Goal: Task Accomplishment & Management: Manage account settings

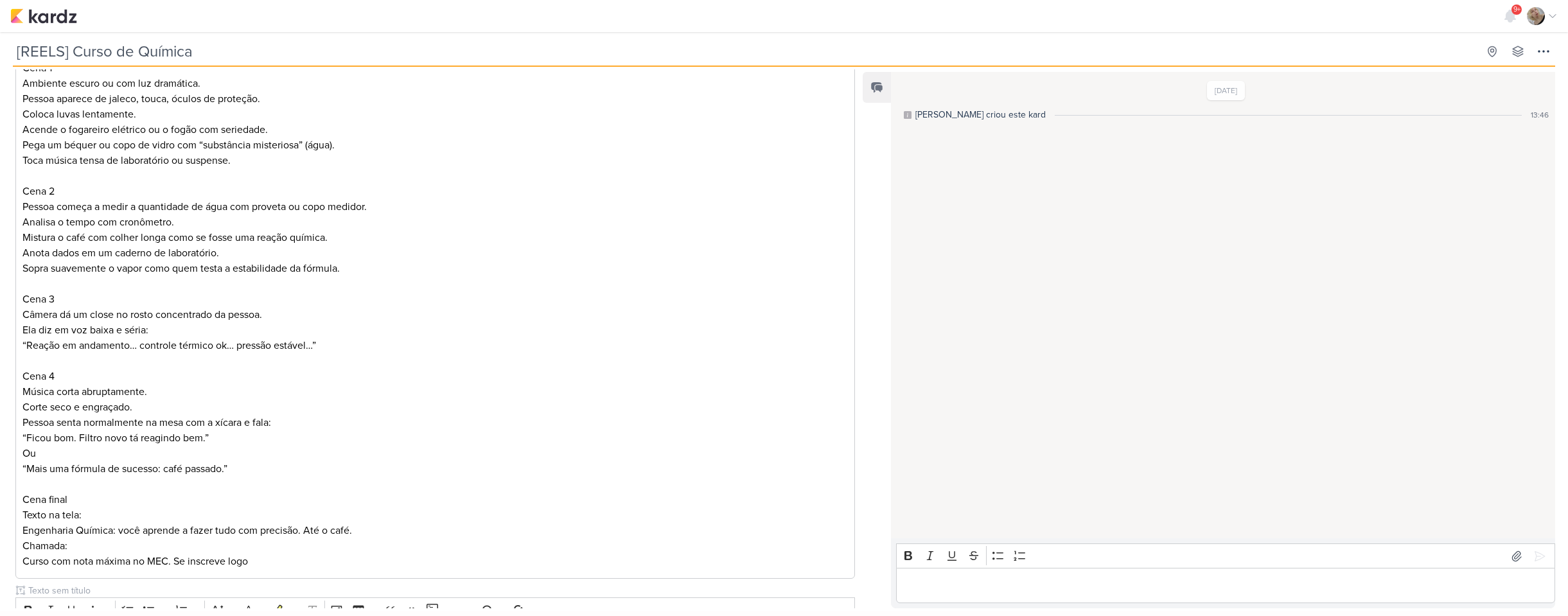
scroll to position [514, 0]
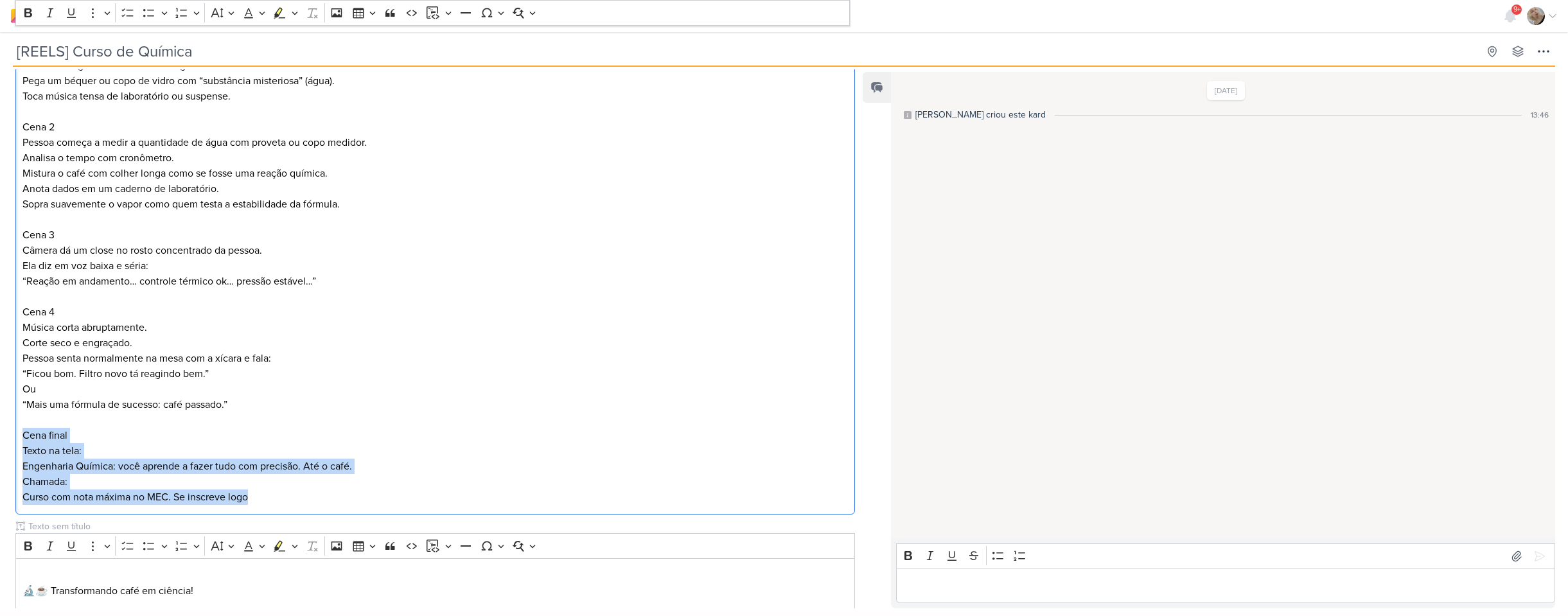
drag, startPoint x: 281, startPoint y: 502, endPoint x: 22, endPoint y: 436, distance: 267.3
click at [22, 436] on div "Cena 1 Ambiente escuro ou com luz dramática. Pessoa aparece de jaleco, touca, ó…" at bounding box center [435, 242] width 840 height 544
copy div "Cena final Texto na tela: Engenharia Química: você aprende a fazer tudo com pre…"
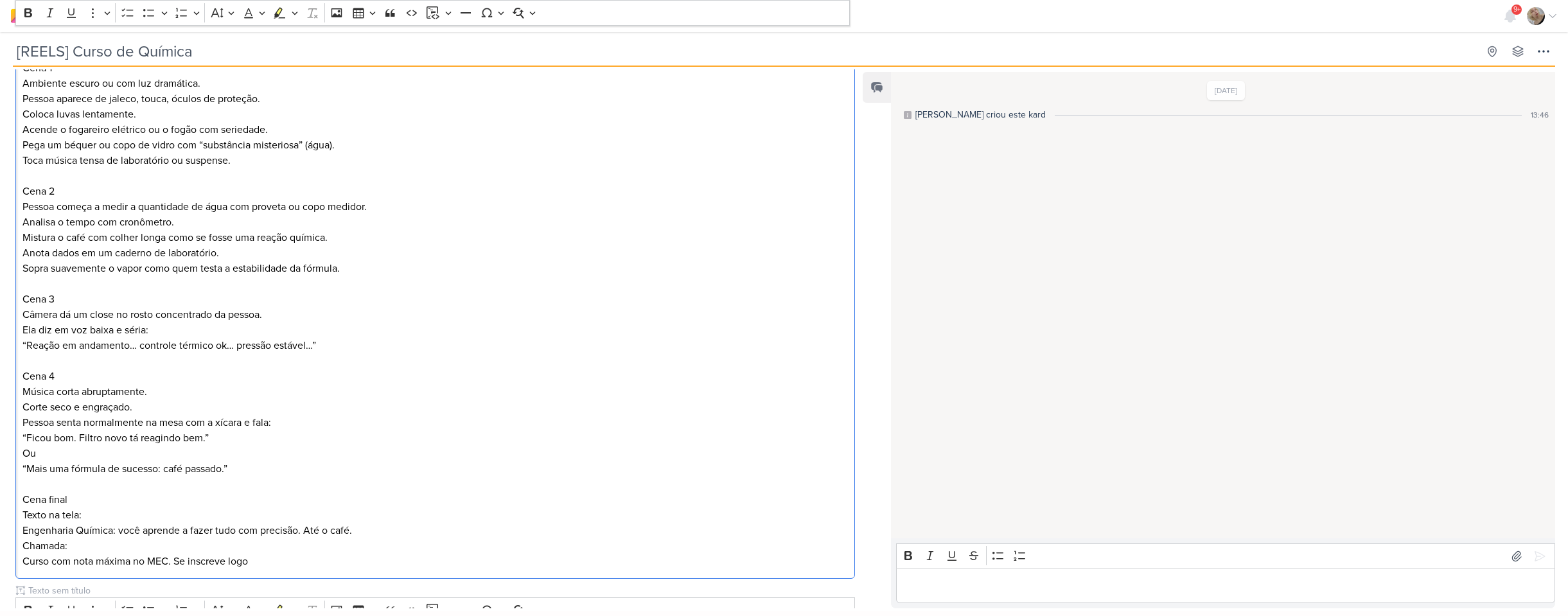
scroll to position [322, 0]
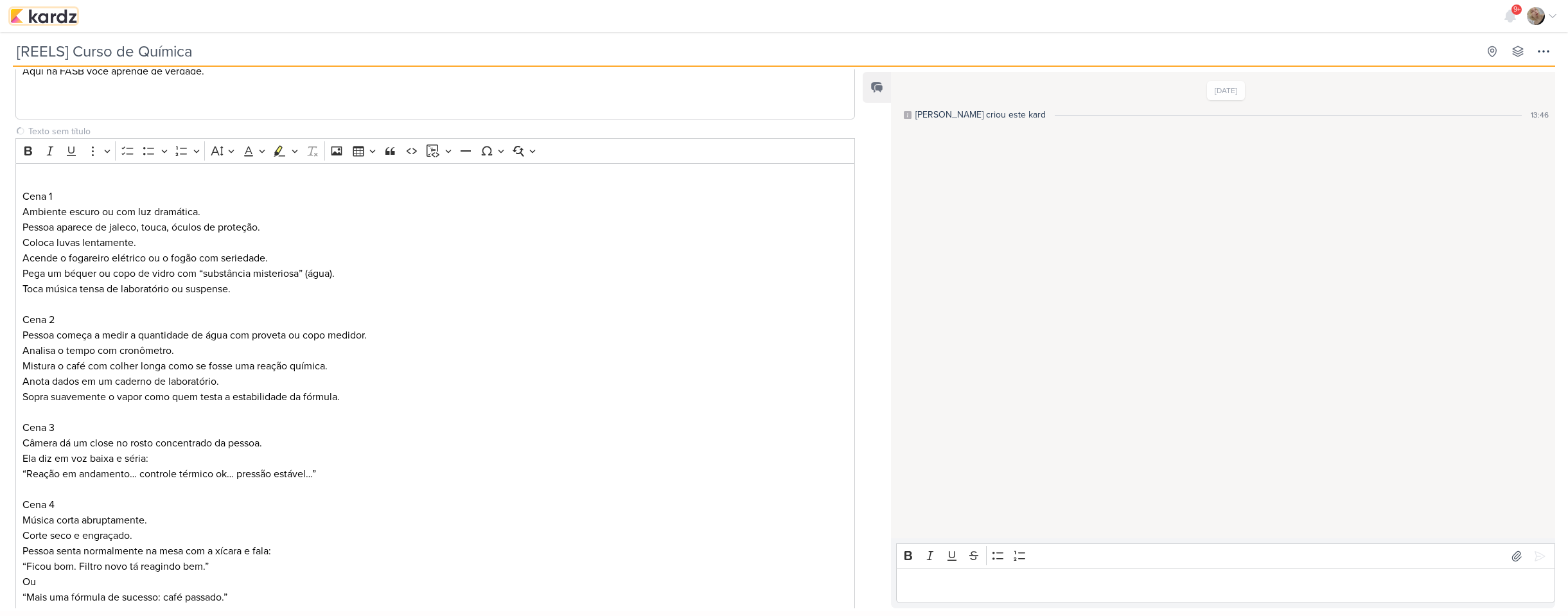
click at [10, 19] on img at bounding box center [44, 16] width 67 height 15
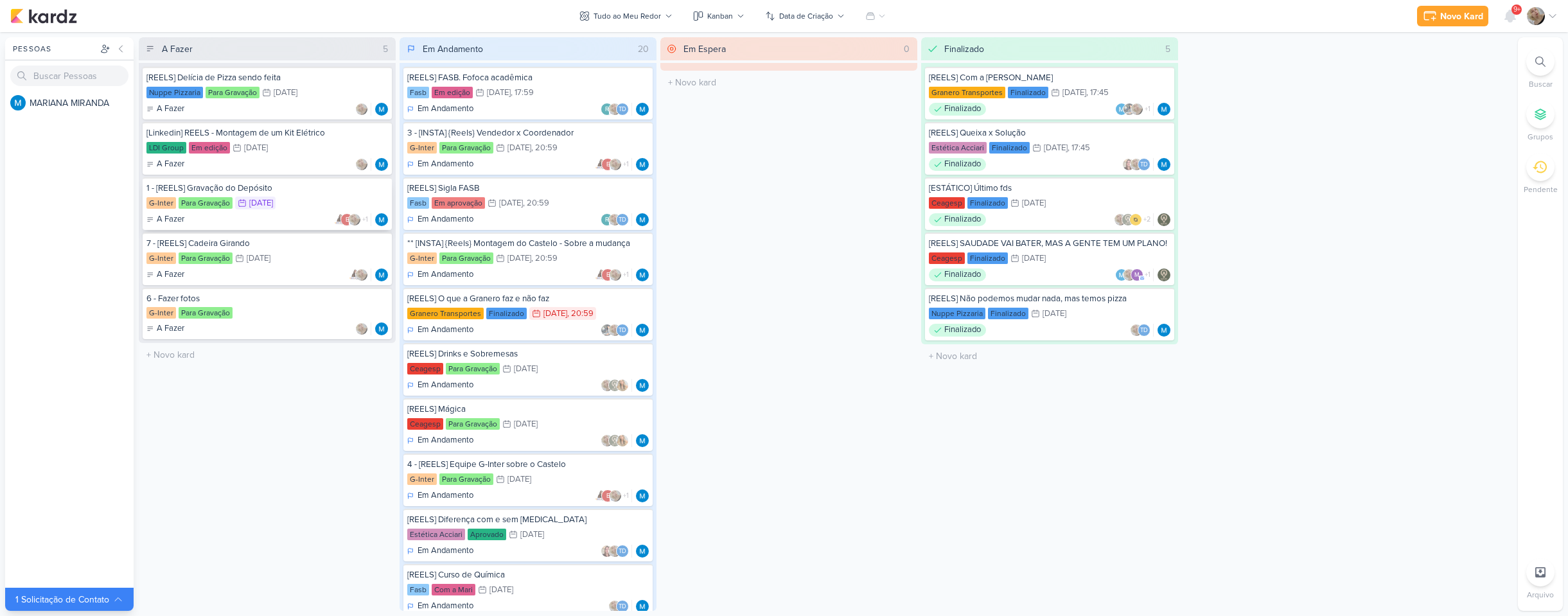
click at [284, 214] on div "A Fazer e +1" at bounding box center [267, 220] width 242 height 13
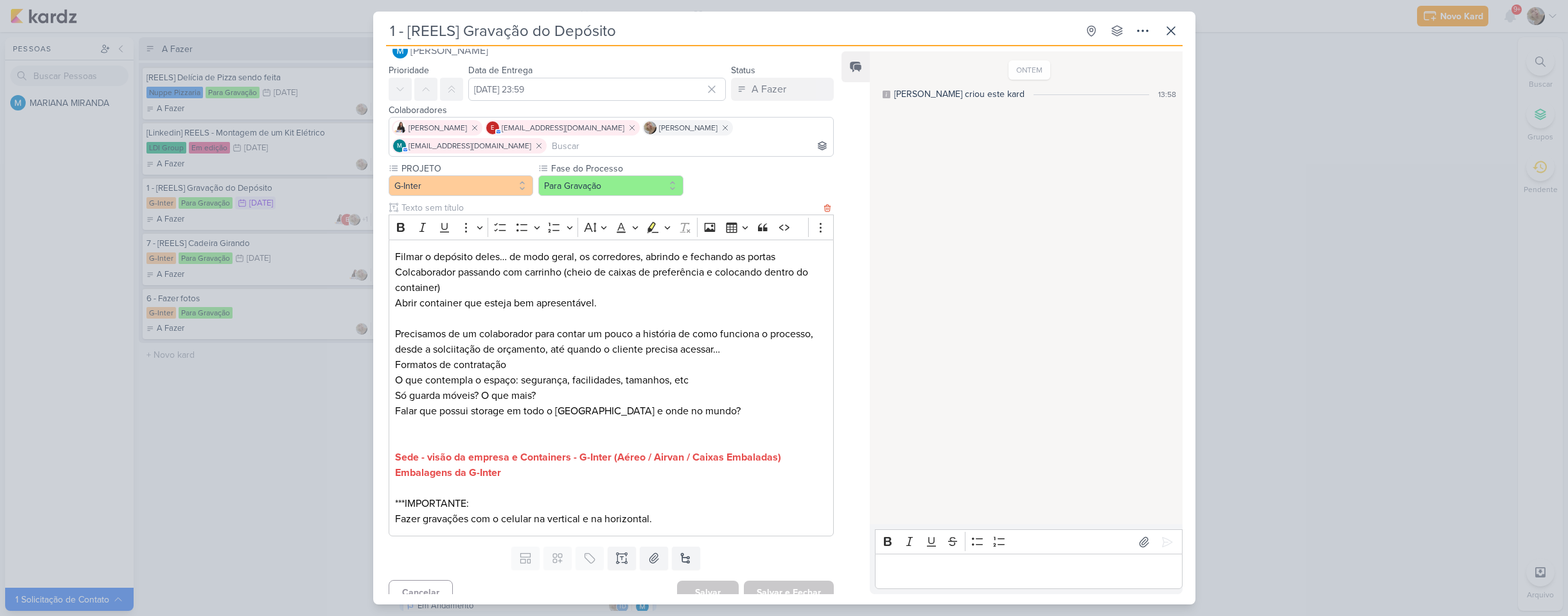
scroll to position [39, 0]
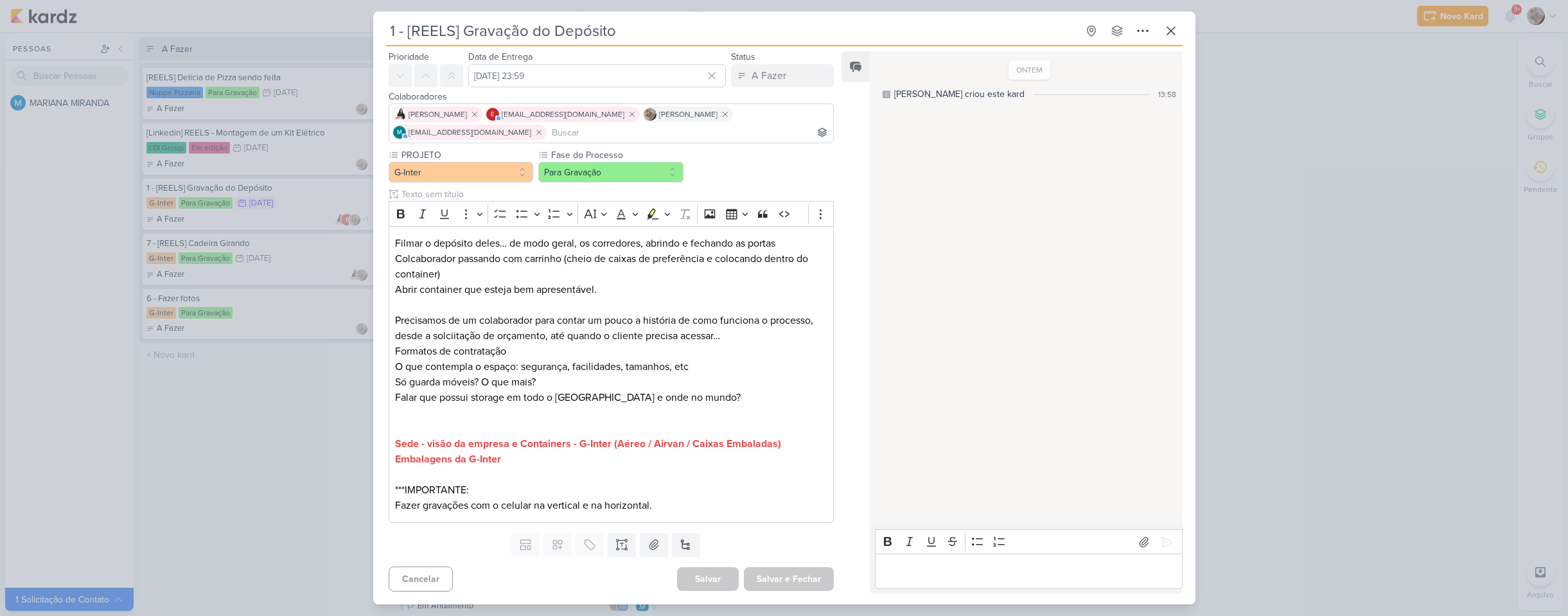
click at [330, 436] on div "1 - [REELS] Gravação do Depósito Criado por MARIANA" at bounding box center [784, 308] width 1568 height 616
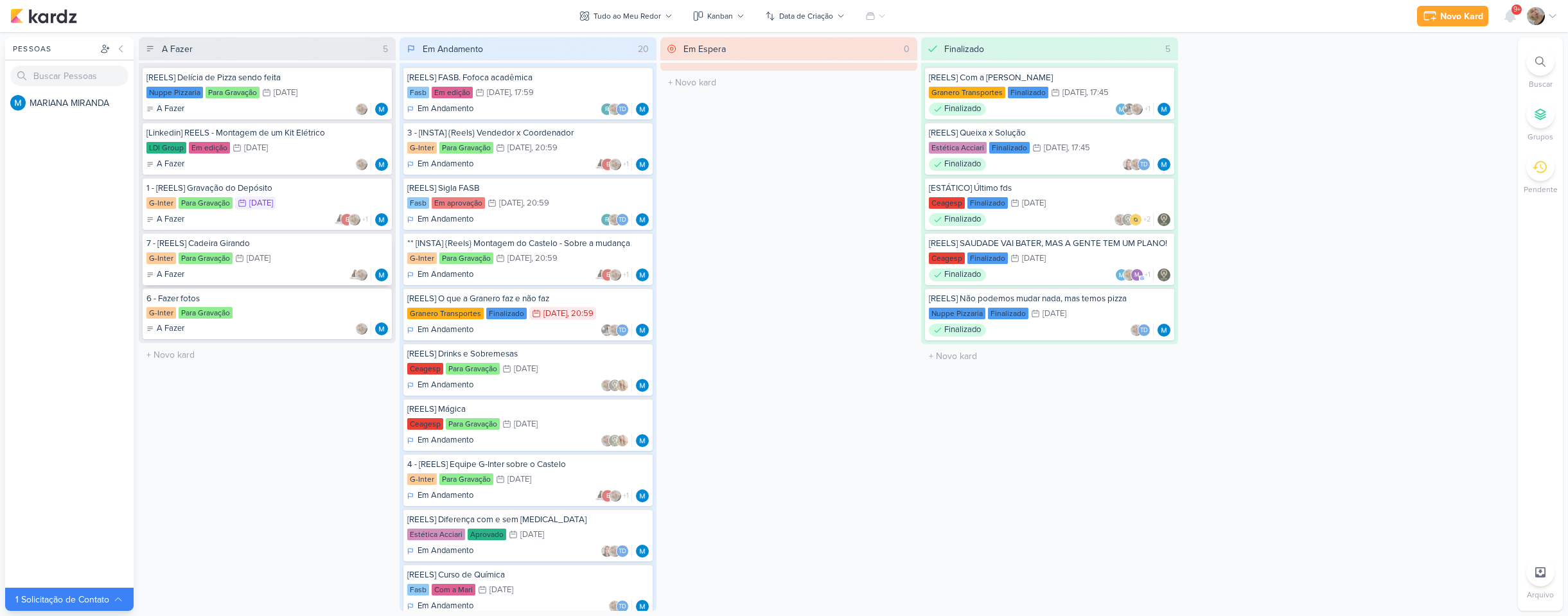
click at [281, 261] on div "G-Inter Para Gravação 22/9 22 de set" at bounding box center [267, 258] width 242 height 14
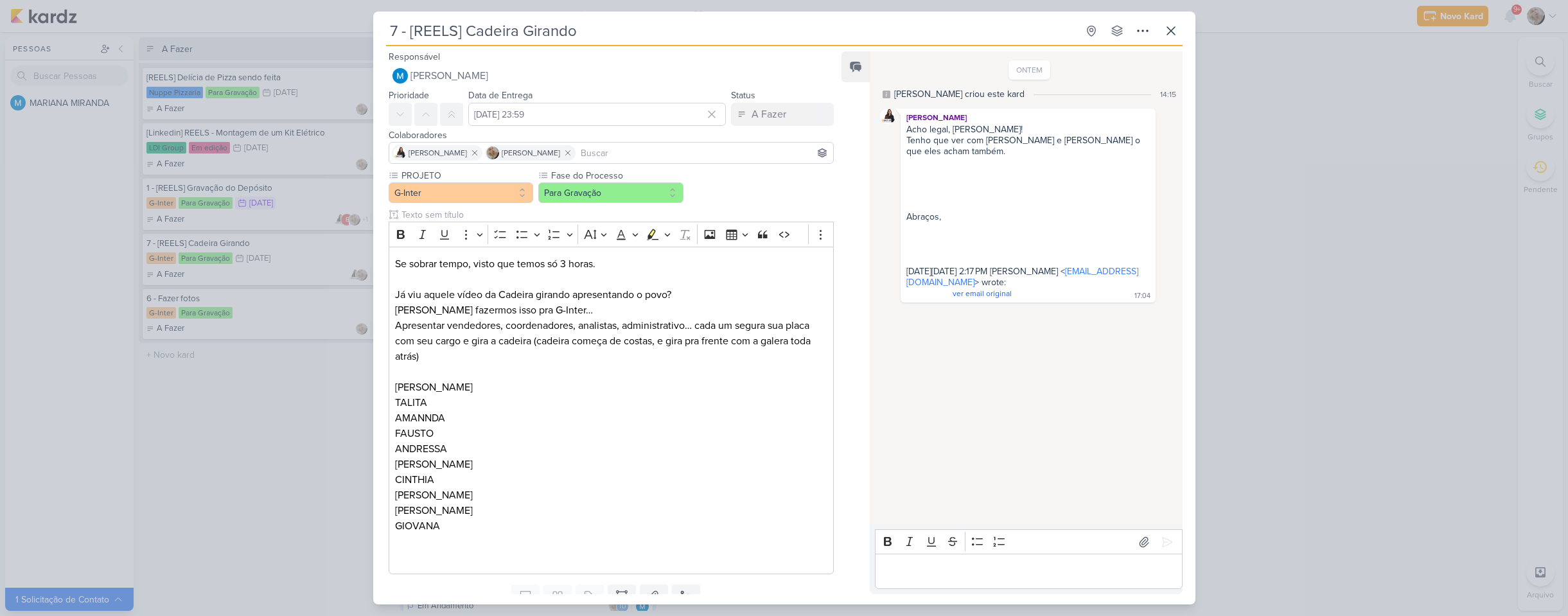
click at [220, 391] on div "7 - [REELS] Cadeira Girando Criado por MARIANA" at bounding box center [784, 308] width 1568 height 616
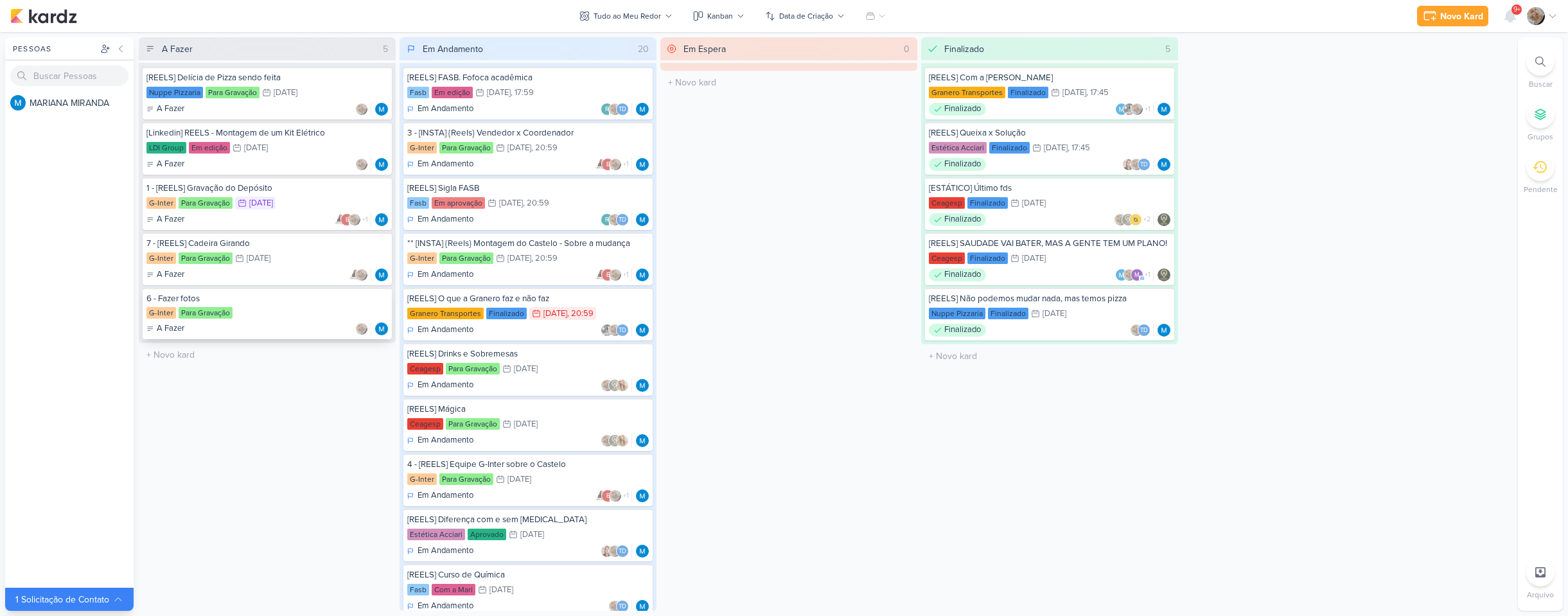
click at [233, 314] on div "G-Inter Para Gravação" at bounding box center [267, 313] width 242 height 13
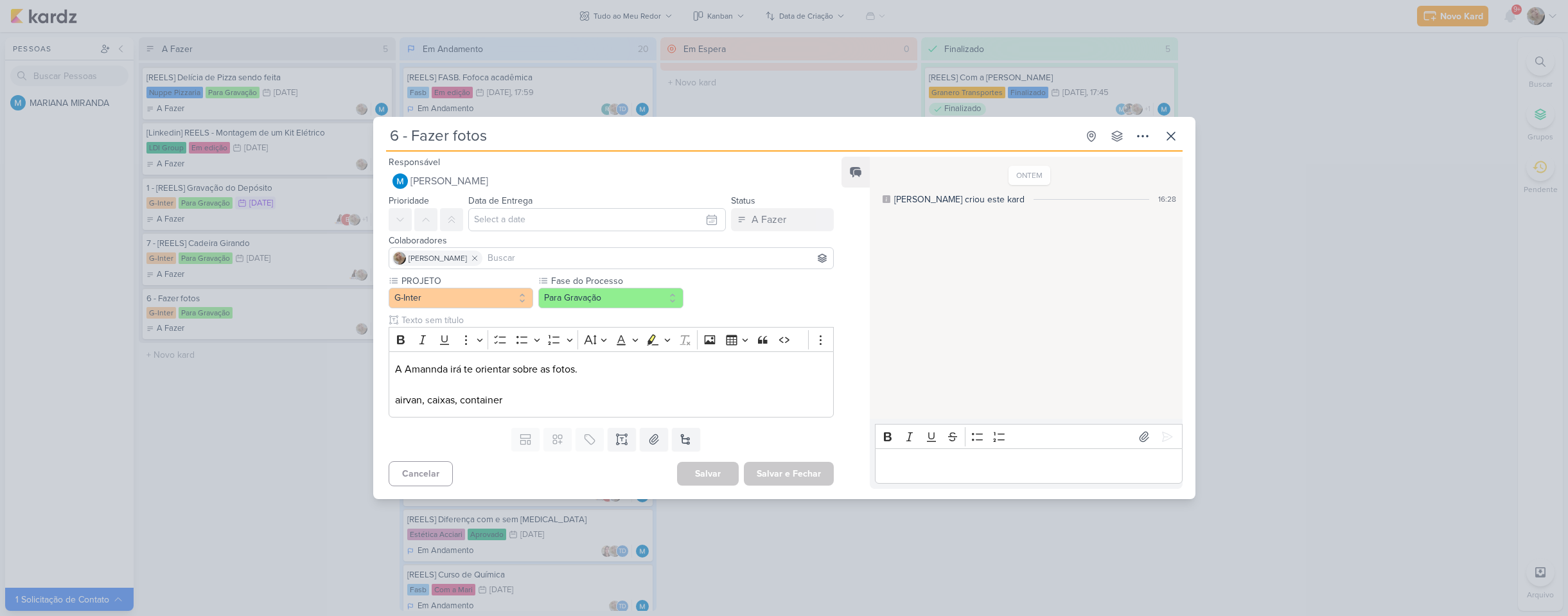
click at [244, 362] on div "6 - Fazer fotos Criado por MARIANA" at bounding box center [784, 308] width 1568 height 616
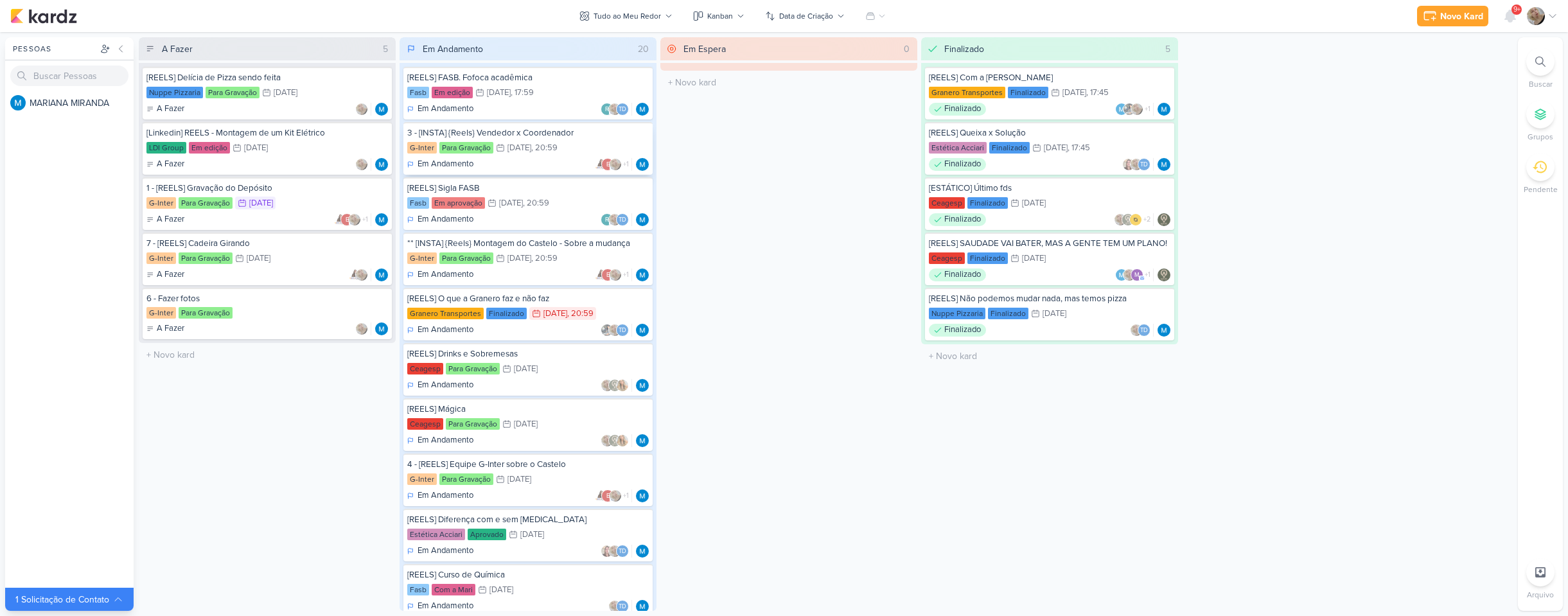
click at [530, 155] on div "G-Inter Para Gravação 11/9 11 de set , 20:59" at bounding box center [528, 148] width 242 height 14
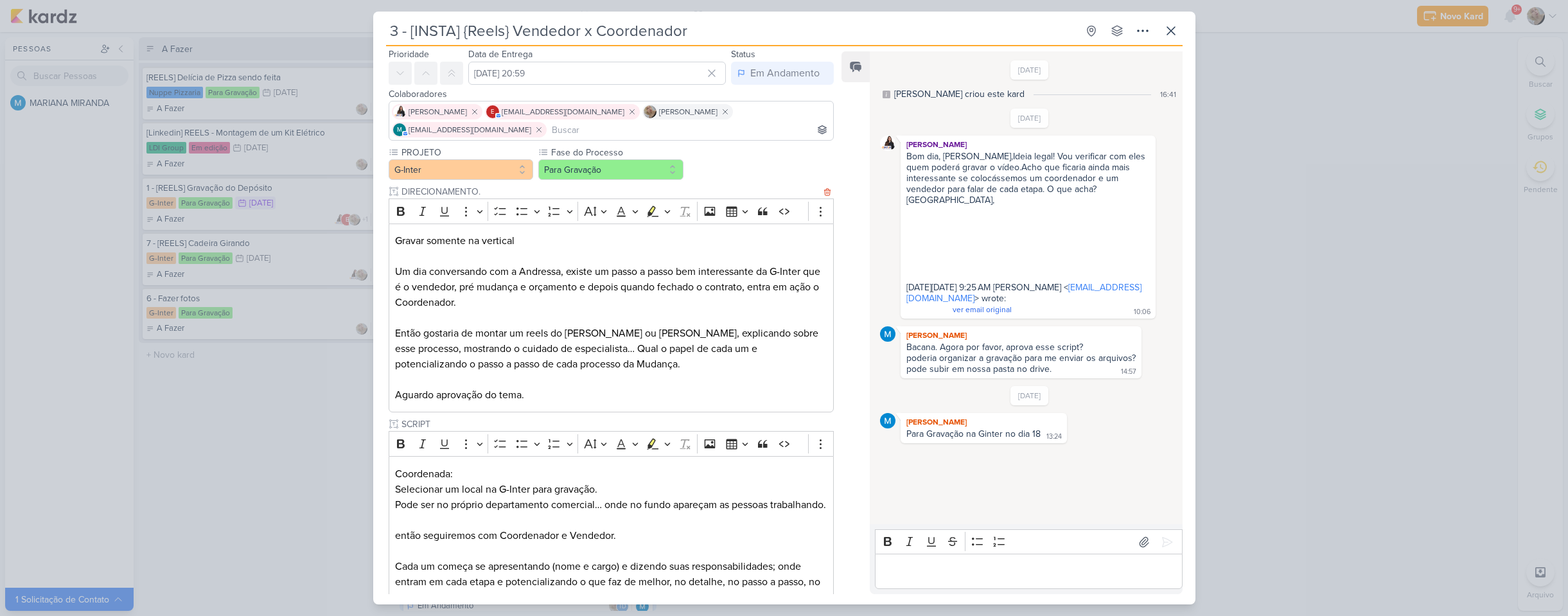
scroll to position [64, 0]
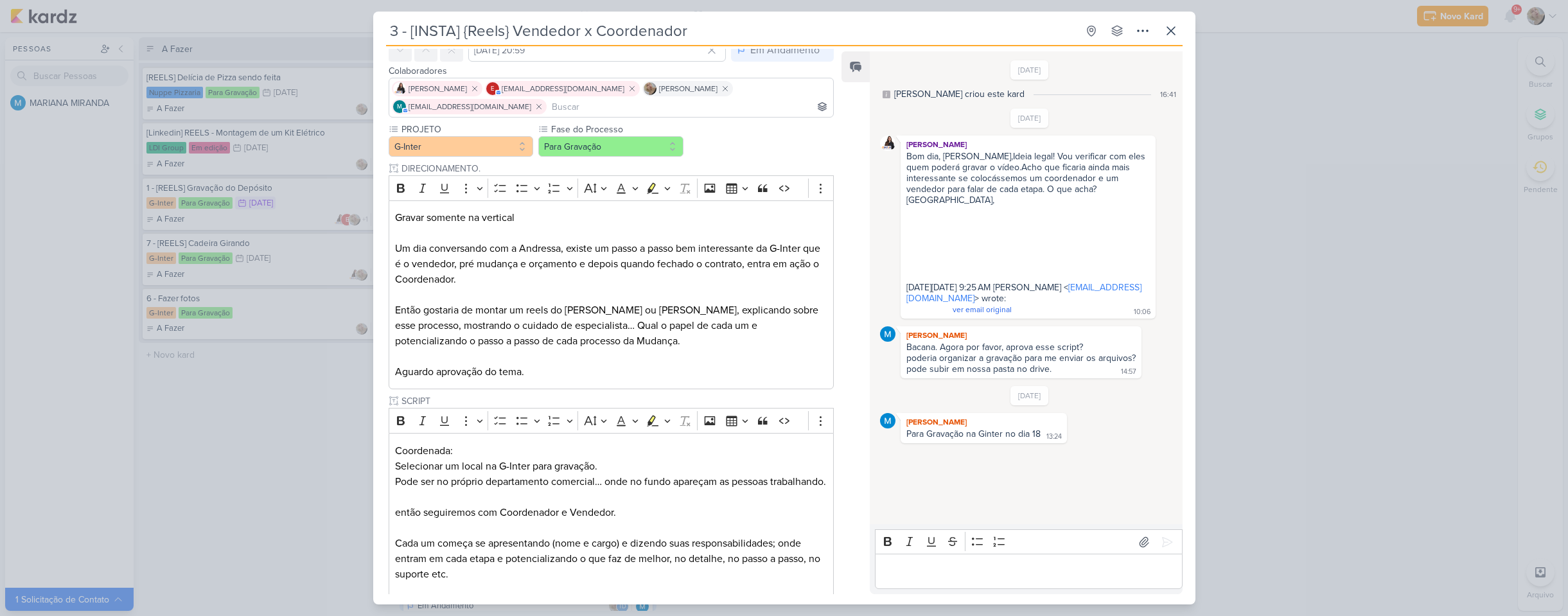
click at [297, 376] on div "3 - [INSTA] {Reels} Vendedor x Coordenador Criado por MARIANA" at bounding box center [784, 308] width 1568 height 616
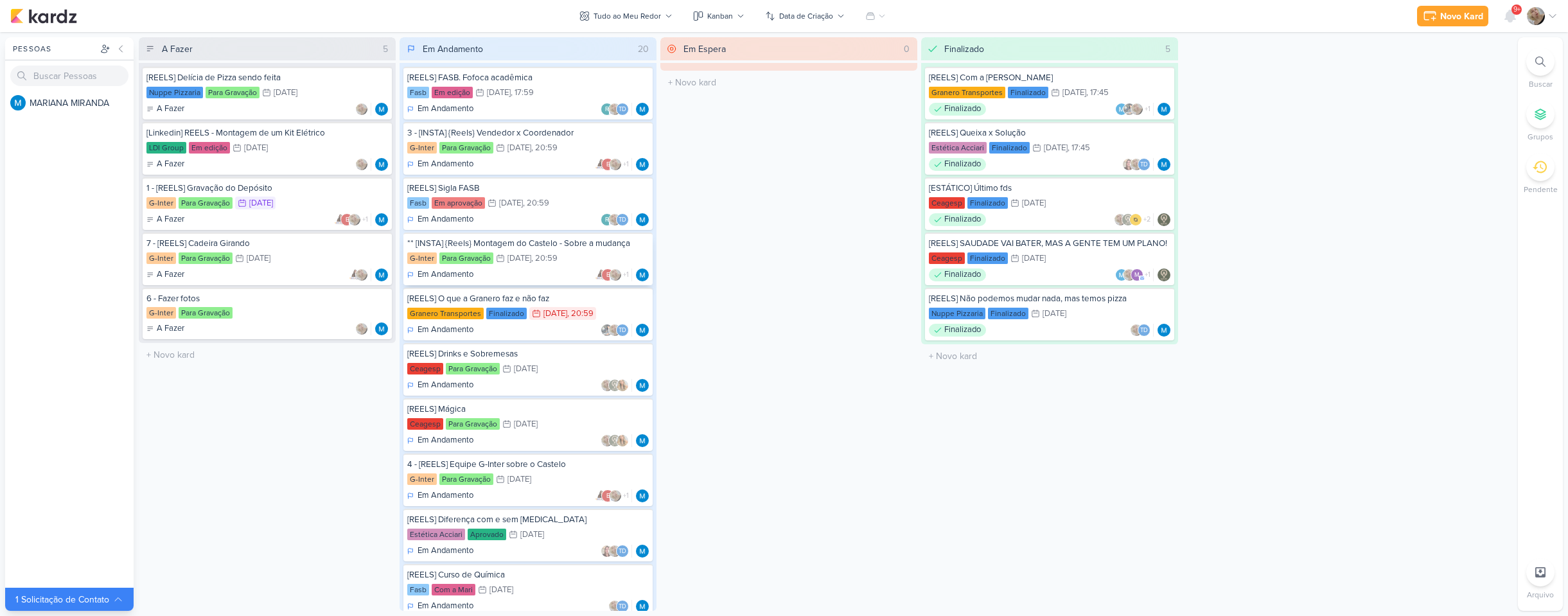
click at [475, 265] on div "G-Inter Para Gravação 18/9 18 de set , 20:59" at bounding box center [528, 258] width 242 height 14
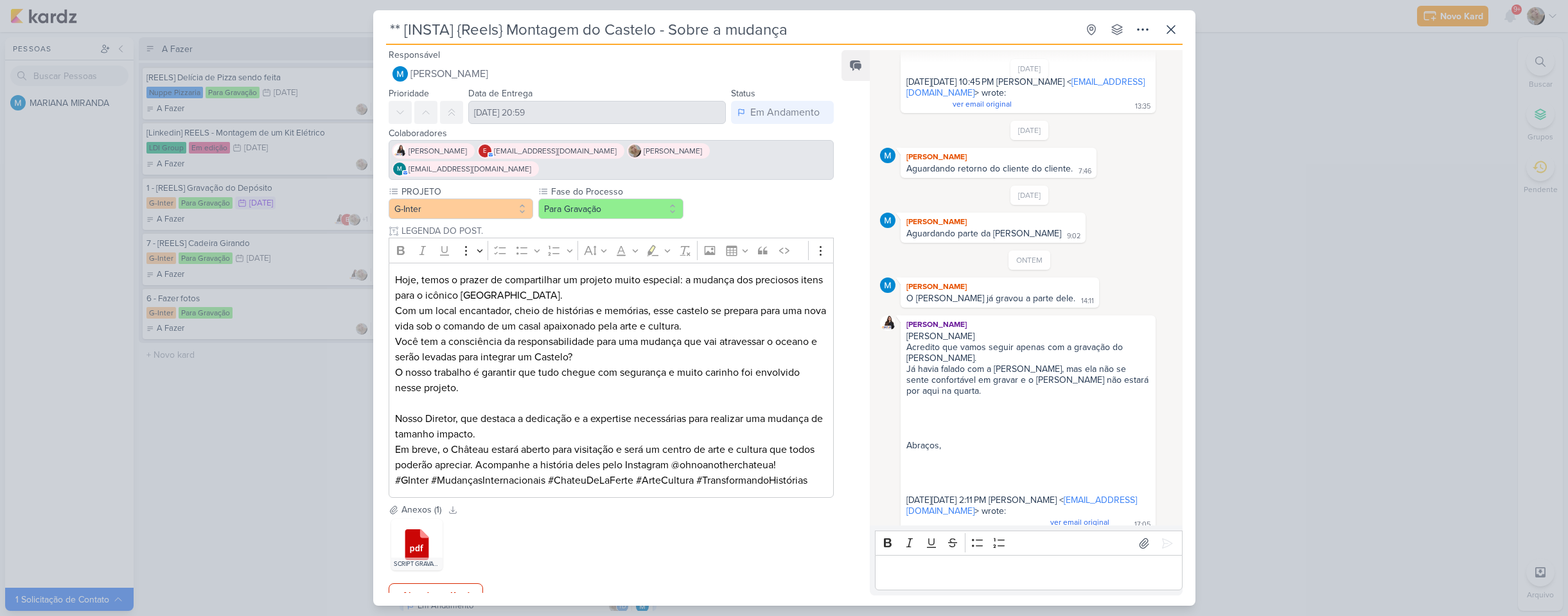
scroll to position [0, 0]
click at [231, 453] on div "** [INSTA] {Reels} Montagem do Castelo - Sobre a mudança Criado por MARIANA" at bounding box center [784, 308] width 1568 height 616
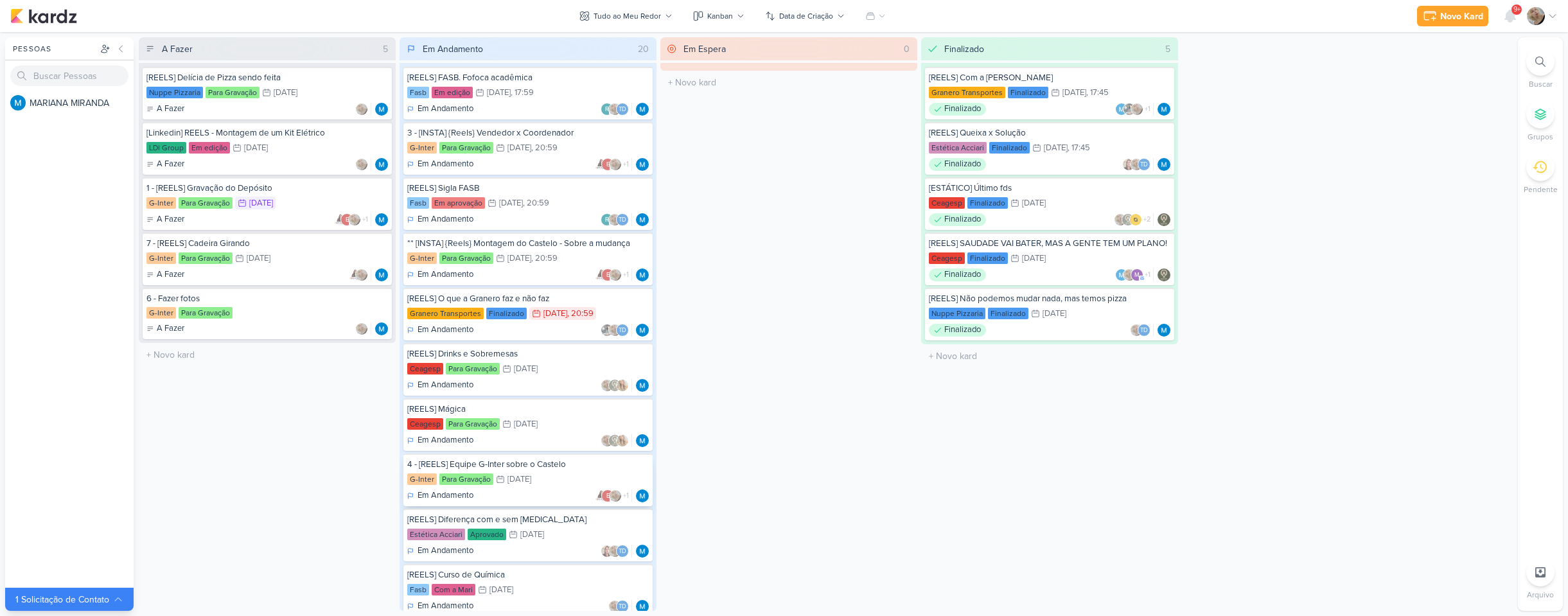
click at [494, 477] on div "G-Inter Para Gravação 25/9 25 de set" at bounding box center [528, 479] width 242 height 14
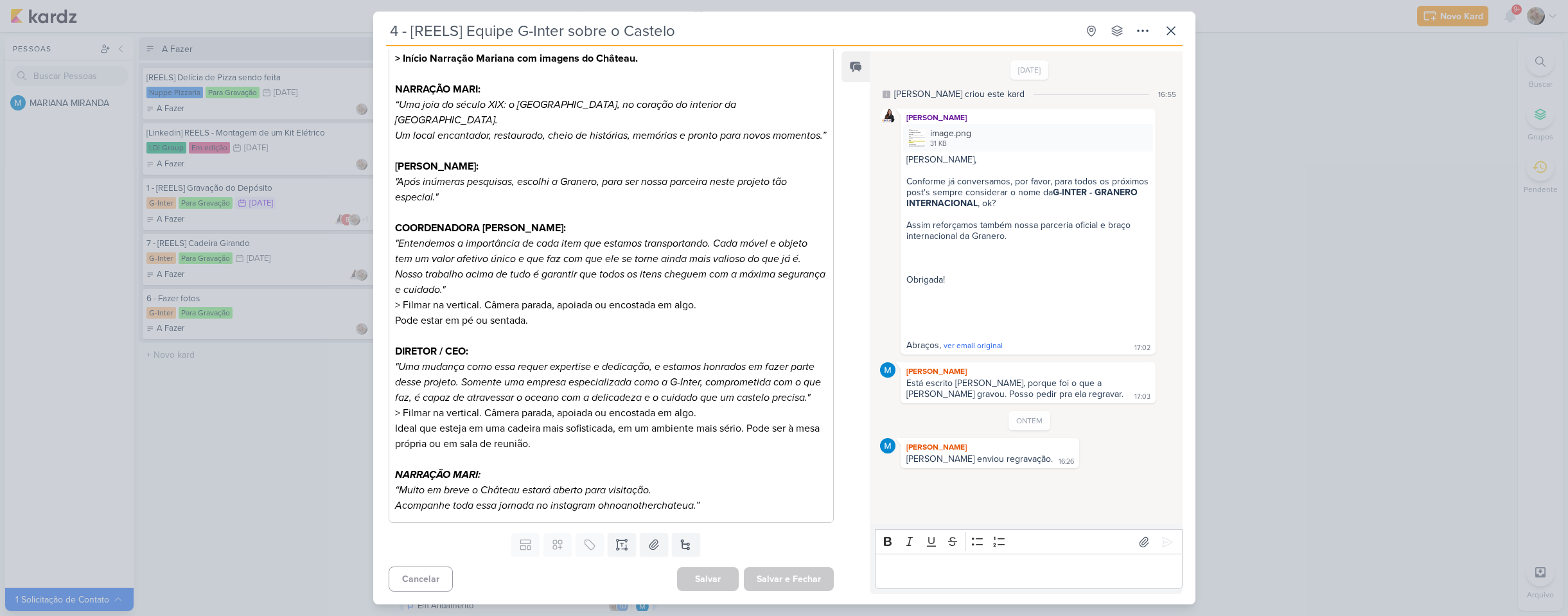
scroll to position [270, 0]
click at [1241, 281] on div "4 - [REELS] Equipe G-Inter sobre o Castelo Criado por MARIANA" at bounding box center [784, 308] width 1568 height 616
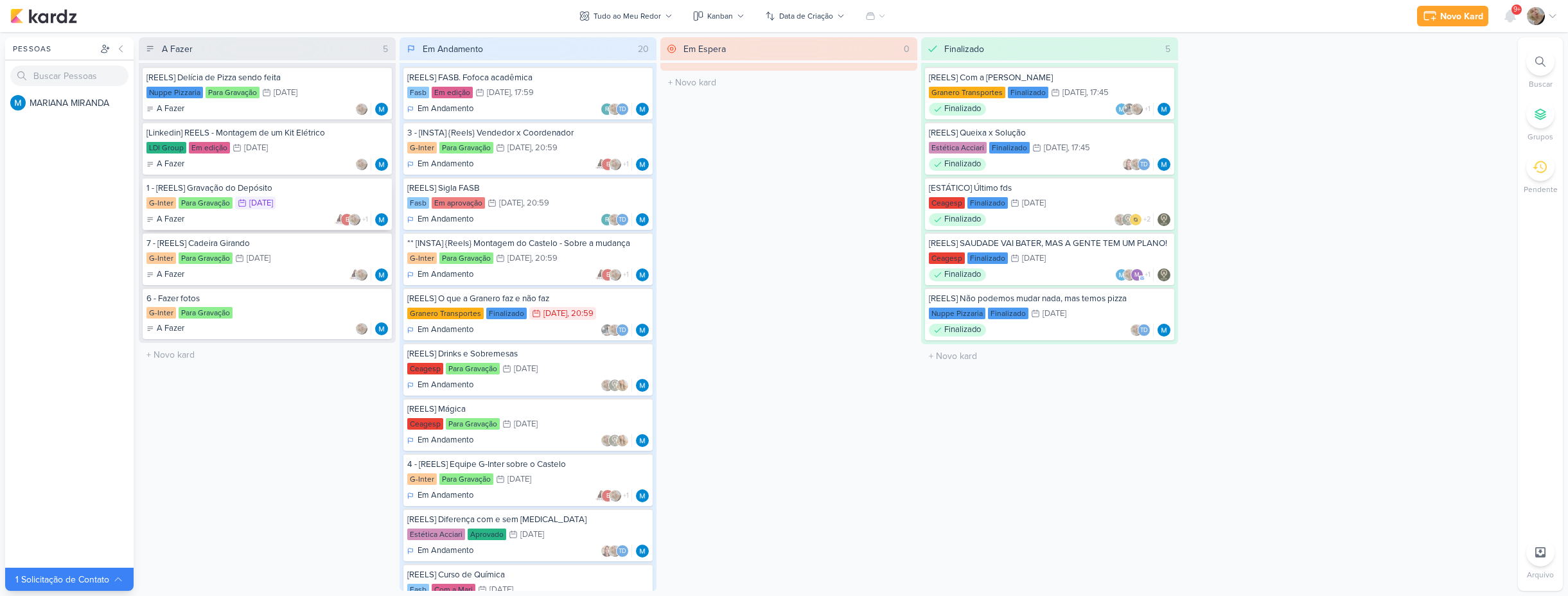
click at [262, 216] on div "A Fazer e +1" at bounding box center [267, 220] width 242 height 13
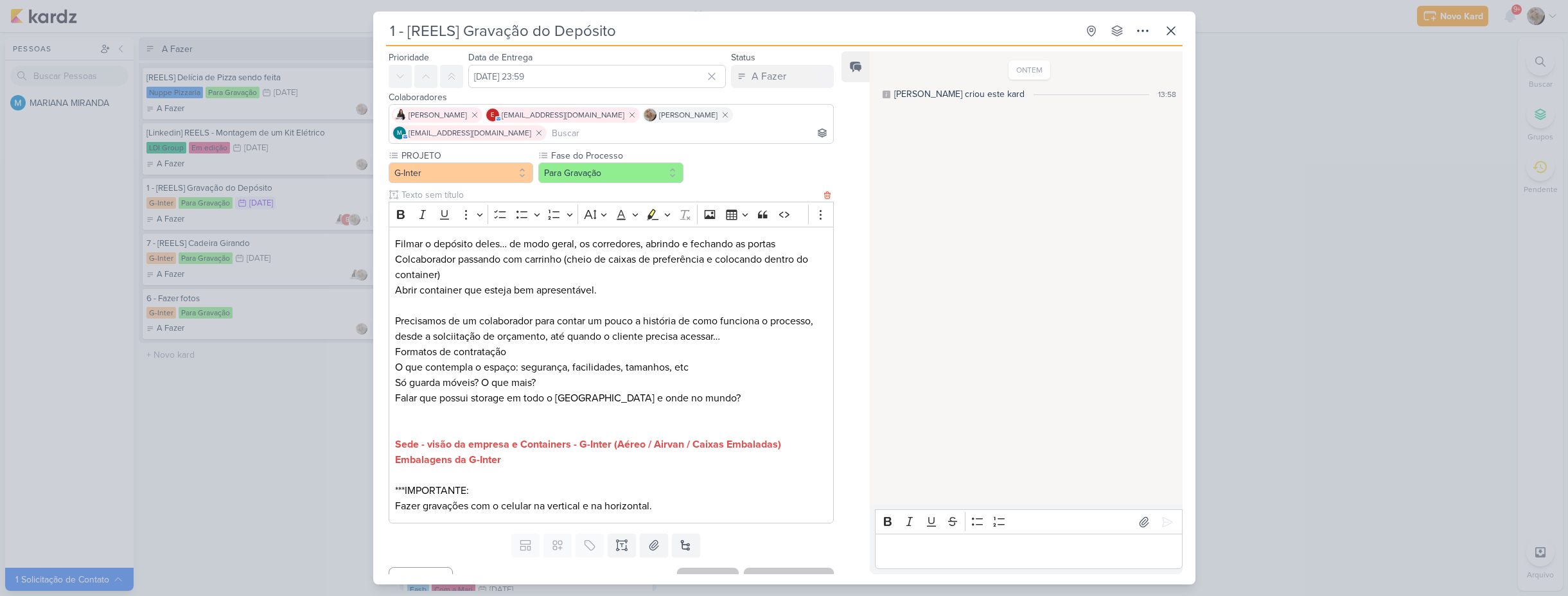
scroll to position [58, 0]
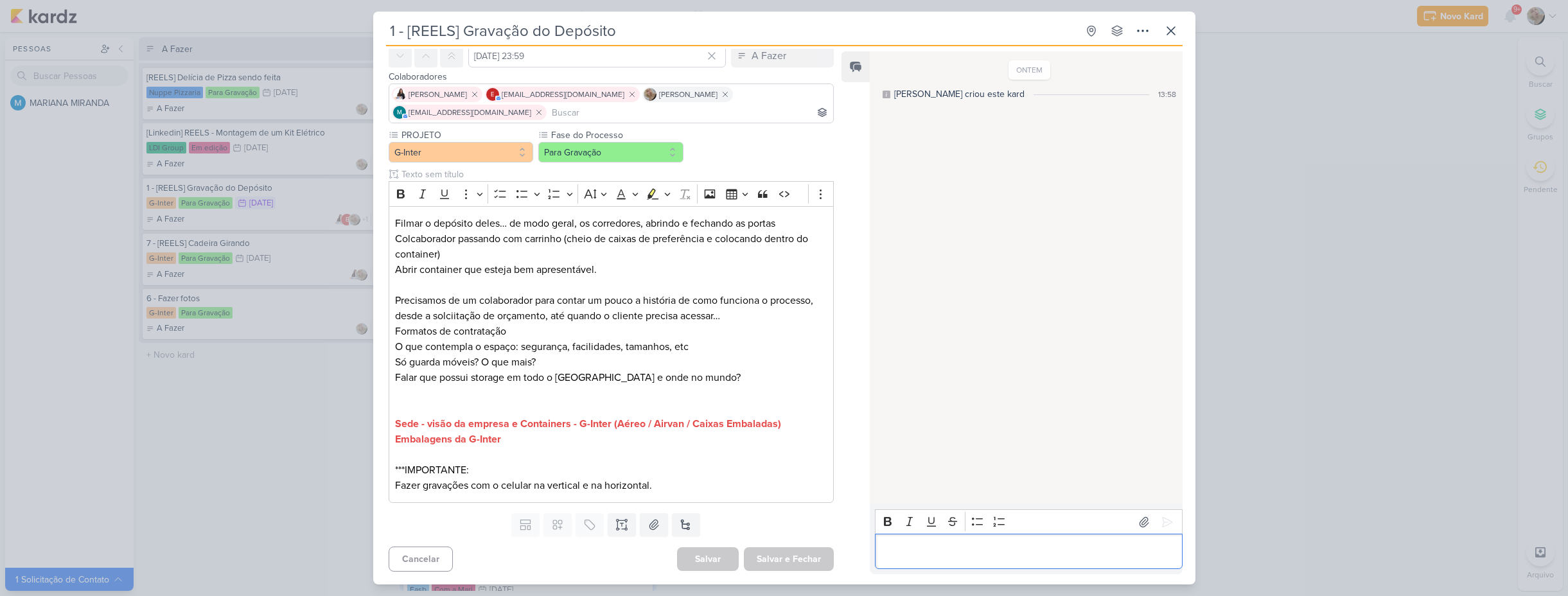
click at [937, 552] on p "Editor editing area: main" at bounding box center [1029, 552] width 294 height 15
click at [902, 547] on p "Editor editing area: main" at bounding box center [1029, 552] width 294 height 15
drag, startPoint x: 1143, startPoint y: 146, endPoint x: 1183, endPoint y: 155, distance: 41.0
click at [1183, 155] on div "Responsável [PERSON_NAME] Nenhum contato encontrado create new contact Novo Con…" at bounding box center [784, 315] width 822 height 538
click at [940, 553] on p "Editor editing area: main" at bounding box center [1029, 552] width 294 height 15
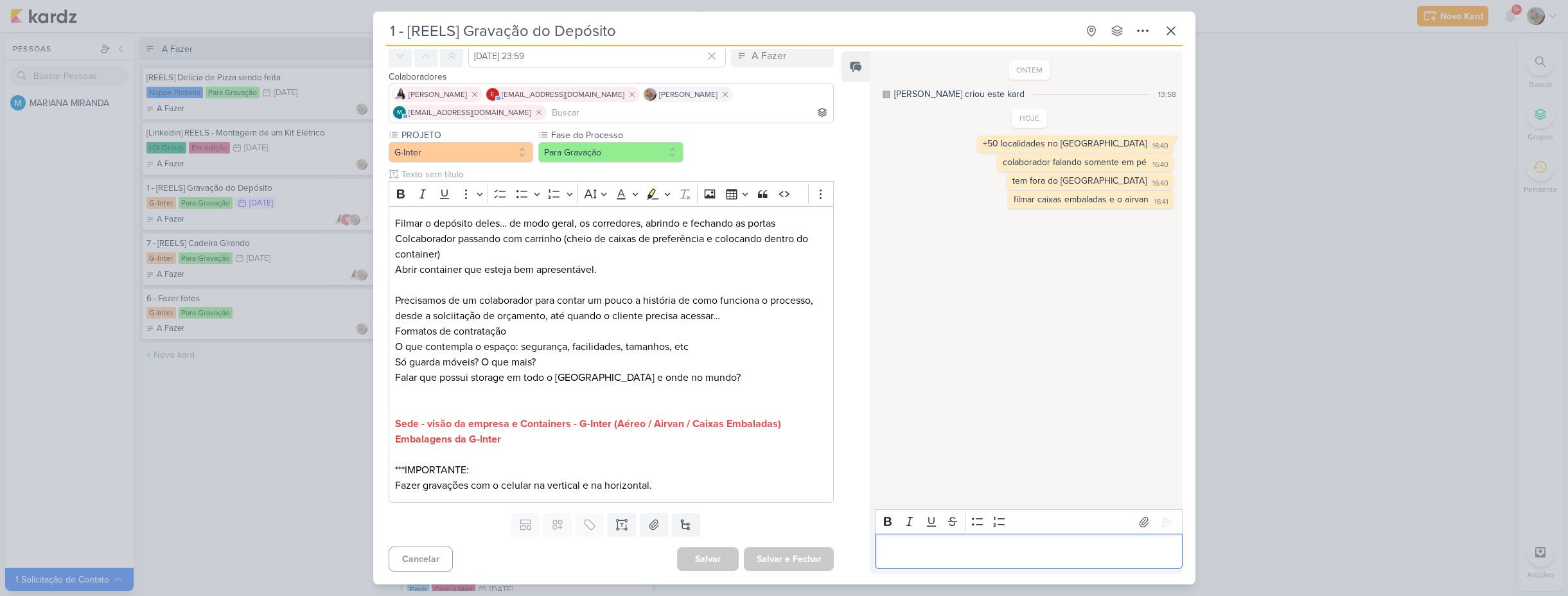
click at [1016, 554] on p "Editor editing area: main" at bounding box center [1029, 552] width 294 height 15
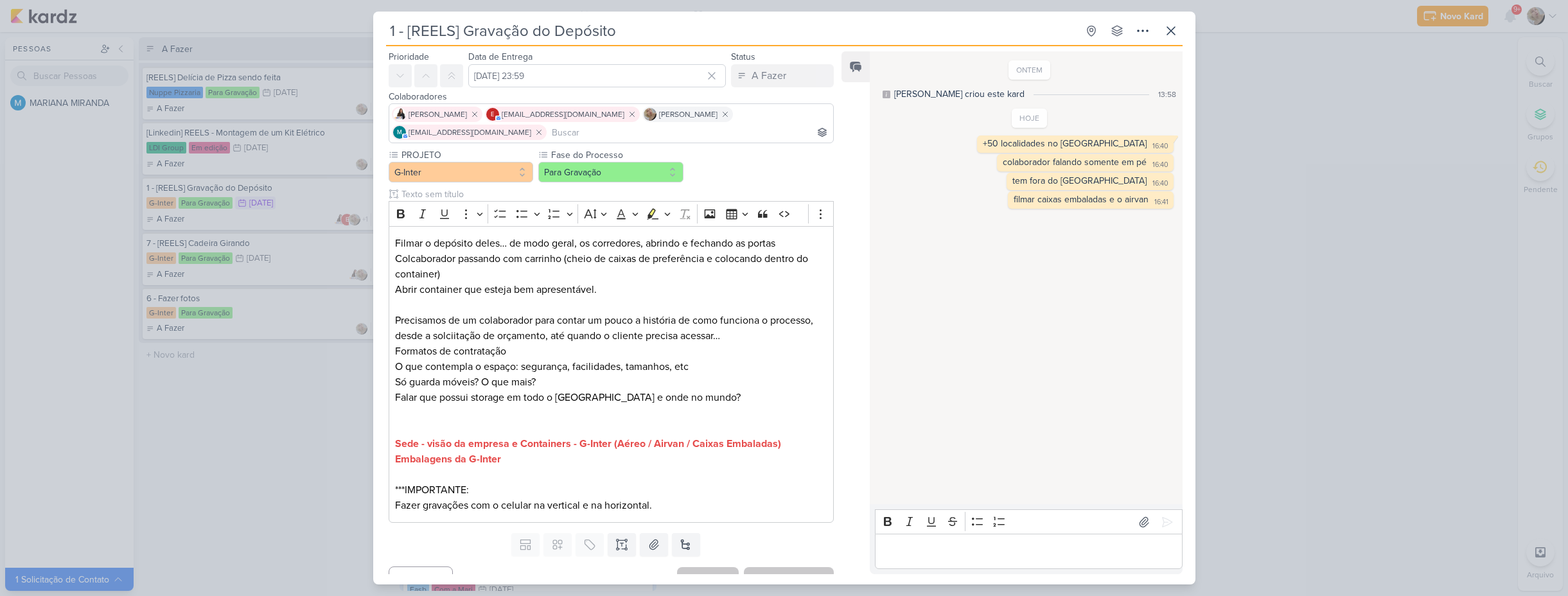
click at [280, 410] on div "1 - [REELS] Gravação do Depósito Criado por MARIANA" at bounding box center [784, 298] width 1568 height 596
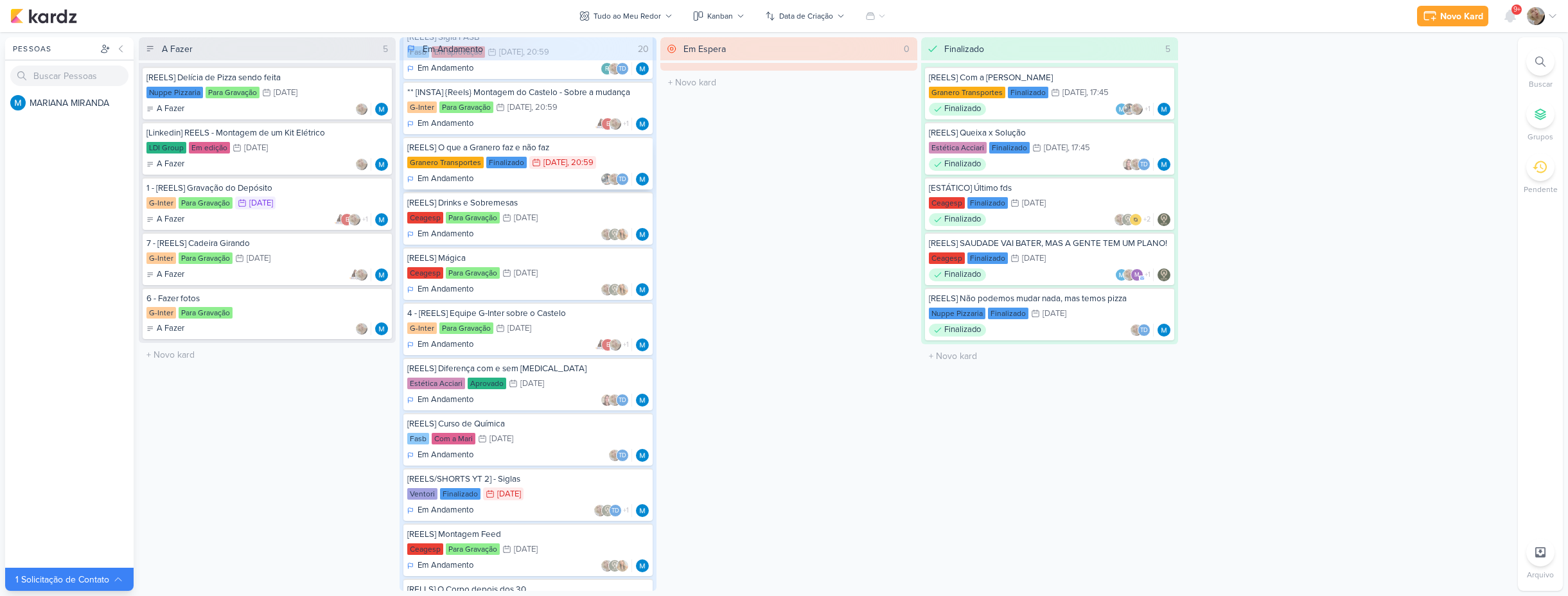
scroll to position [193, 0]
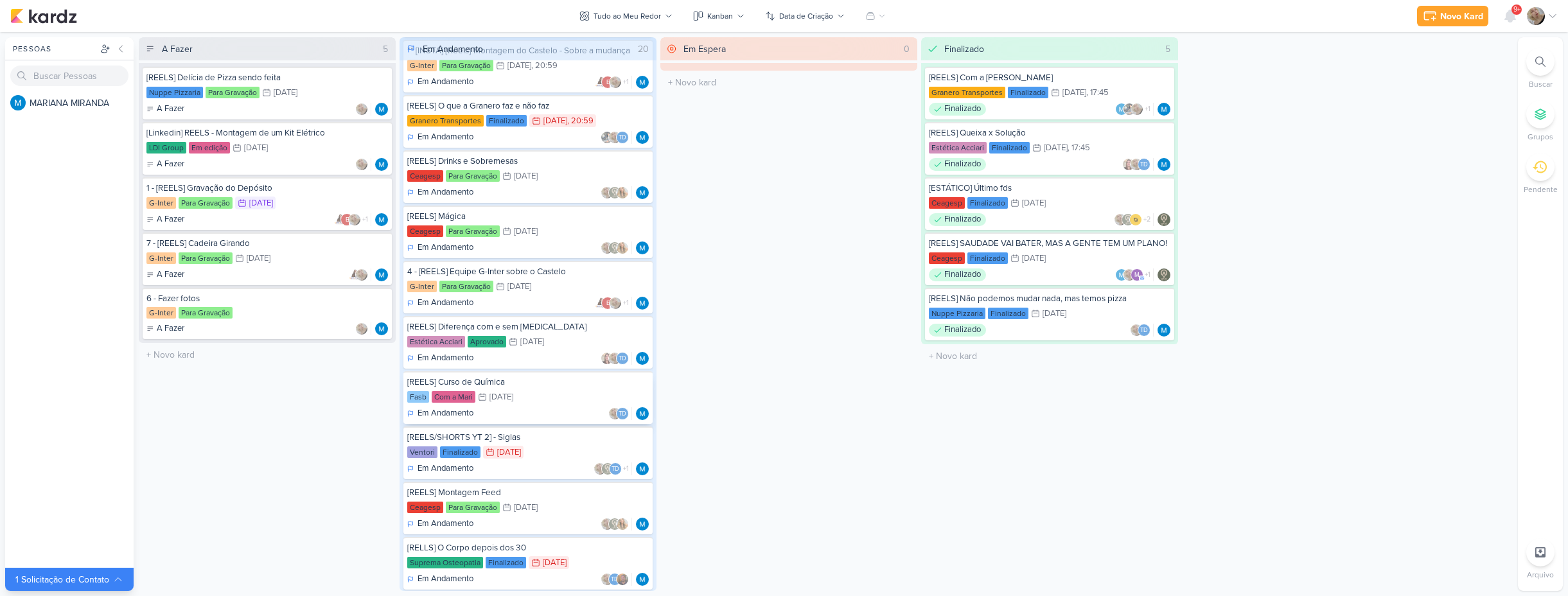
click at [513, 391] on div "23/9 [DATE]" at bounding box center [495, 397] width 35 height 13
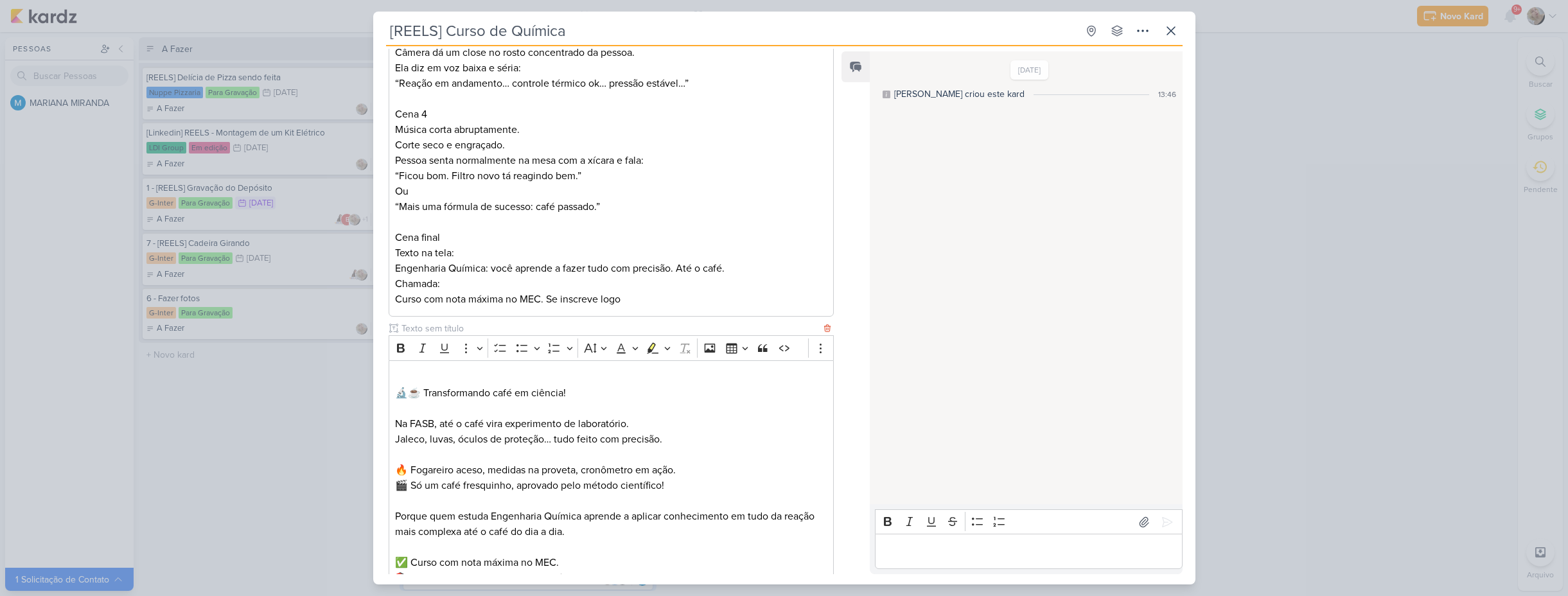
scroll to position [845, 0]
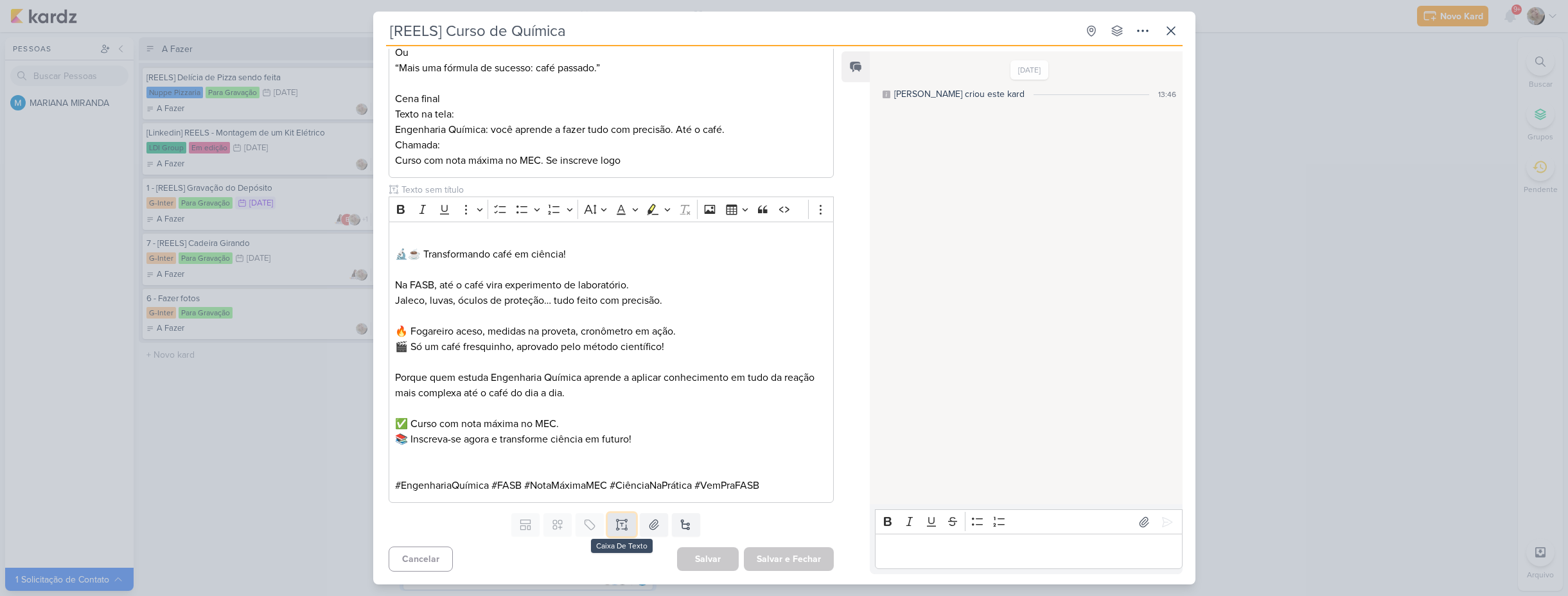
click at [612, 523] on button at bounding box center [622, 525] width 28 height 23
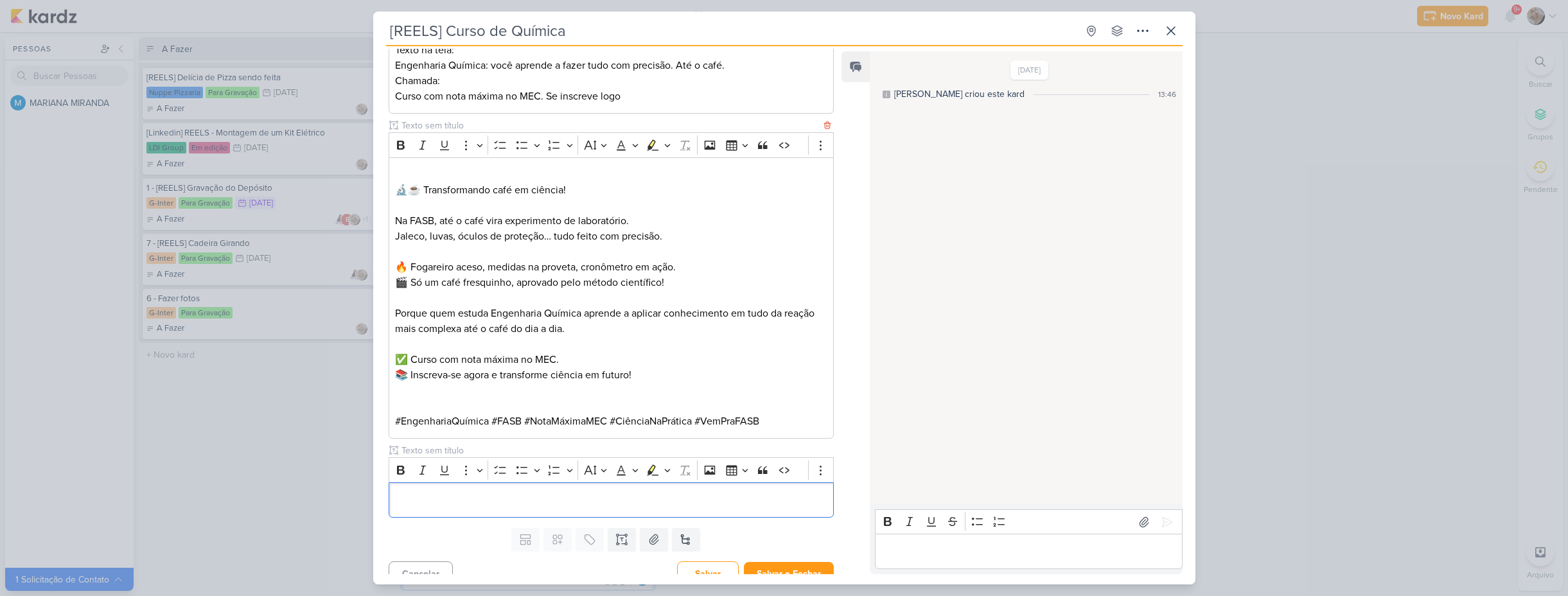
scroll to position [924, 0]
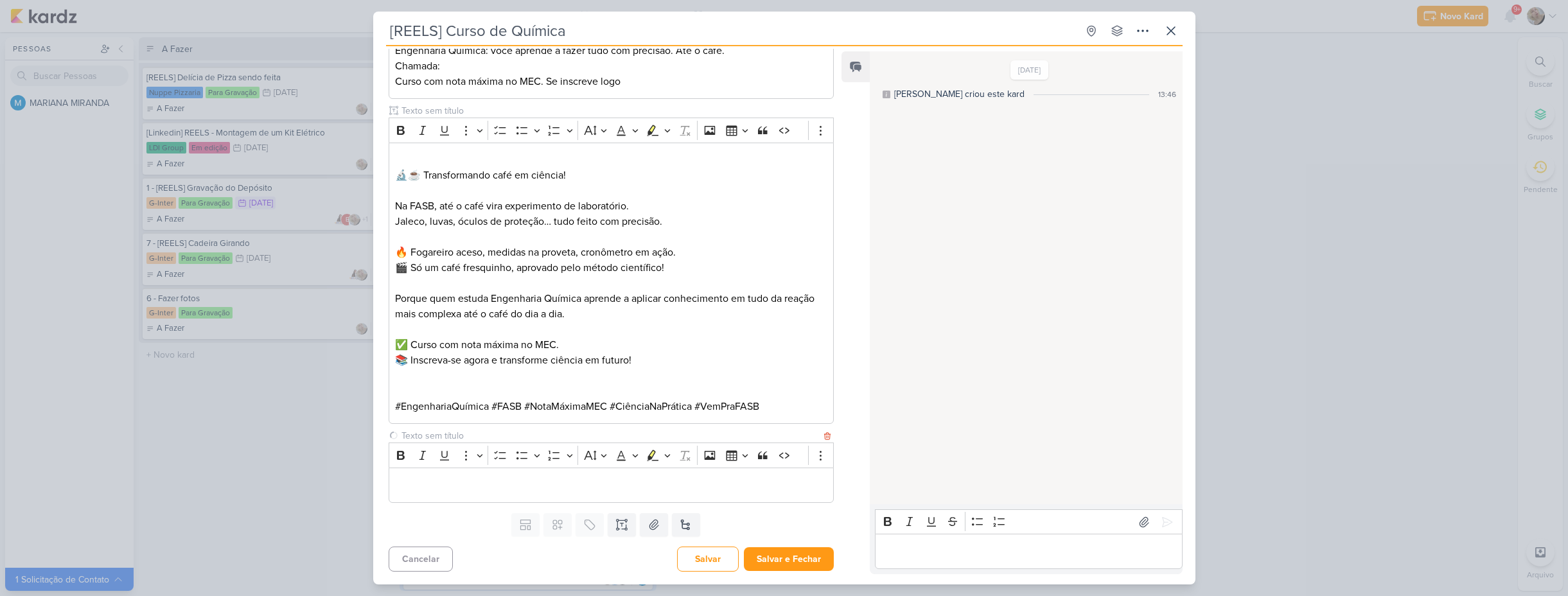
click at [529, 434] on input "text" at bounding box center [610, 435] width 423 height 13
type input "I"
type input "VIDEO PARA APROVAÇÃO"
click at [541, 479] on p "Editor editing area: main" at bounding box center [610, 485] width 432 height 15
click at [816, 556] on button "Salvar e Fechar" at bounding box center [789, 559] width 90 height 24
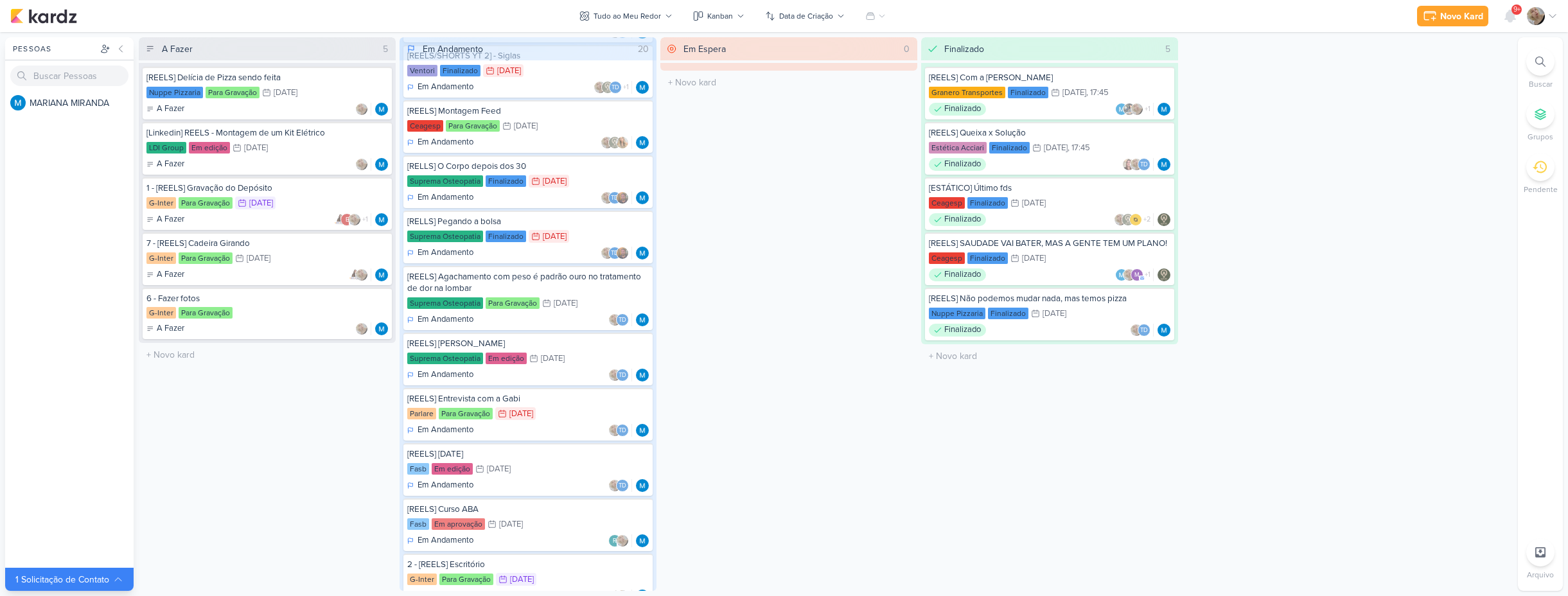
scroll to position [617, 0]
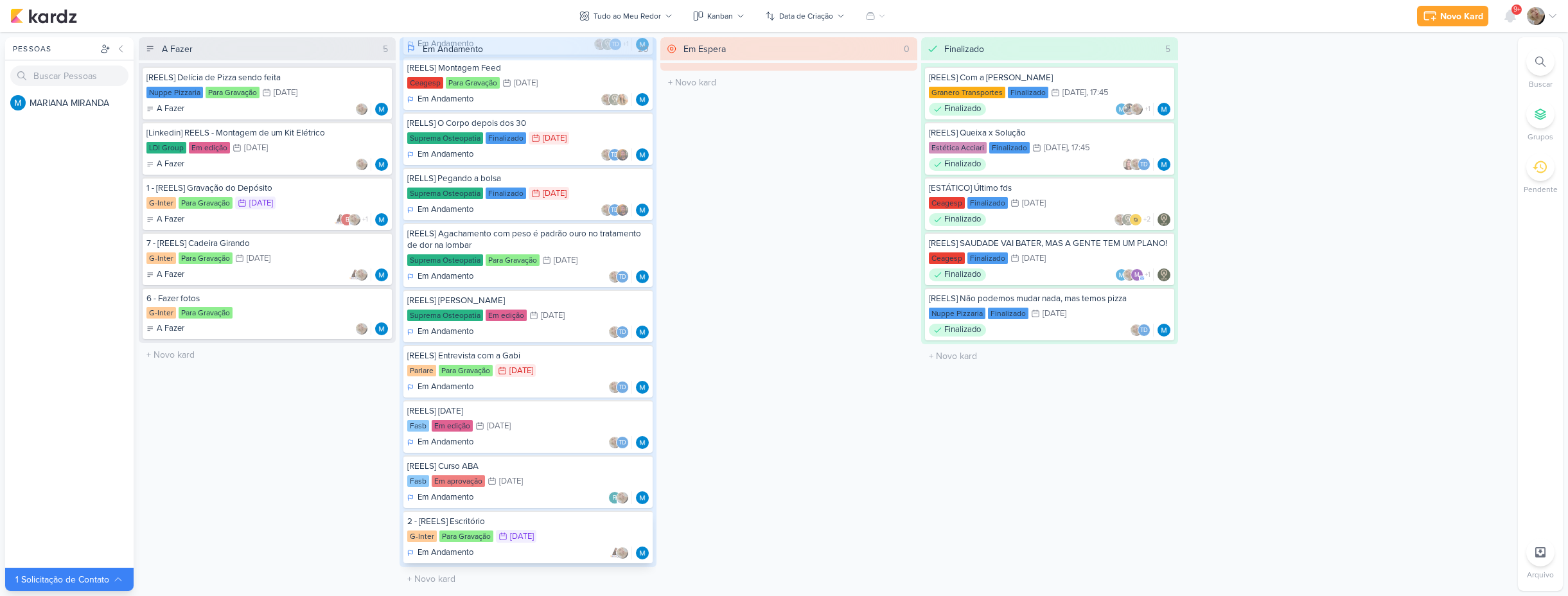
click at [534, 522] on div "2 - [REELS] Escritório" at bounding box center [528, 521] width 242 height 12
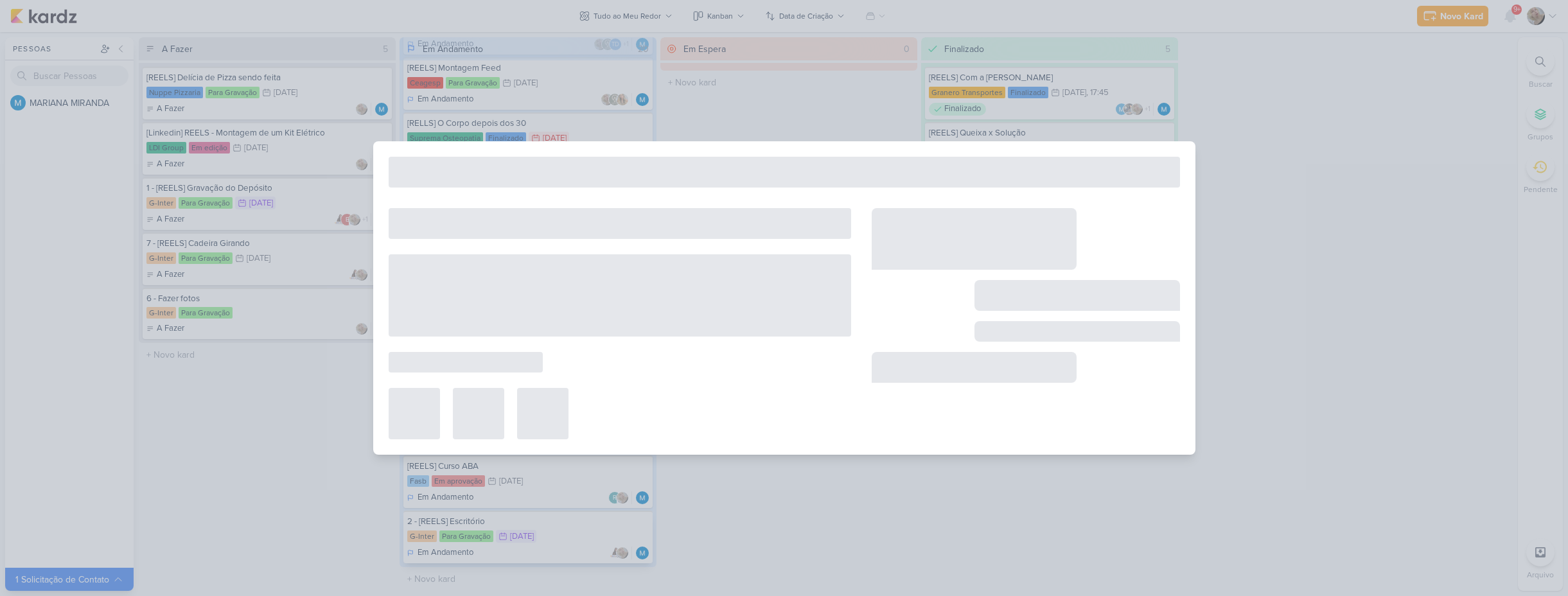
type input "2 - [REELS] Escritório"
type input "[DATE] 23:59"
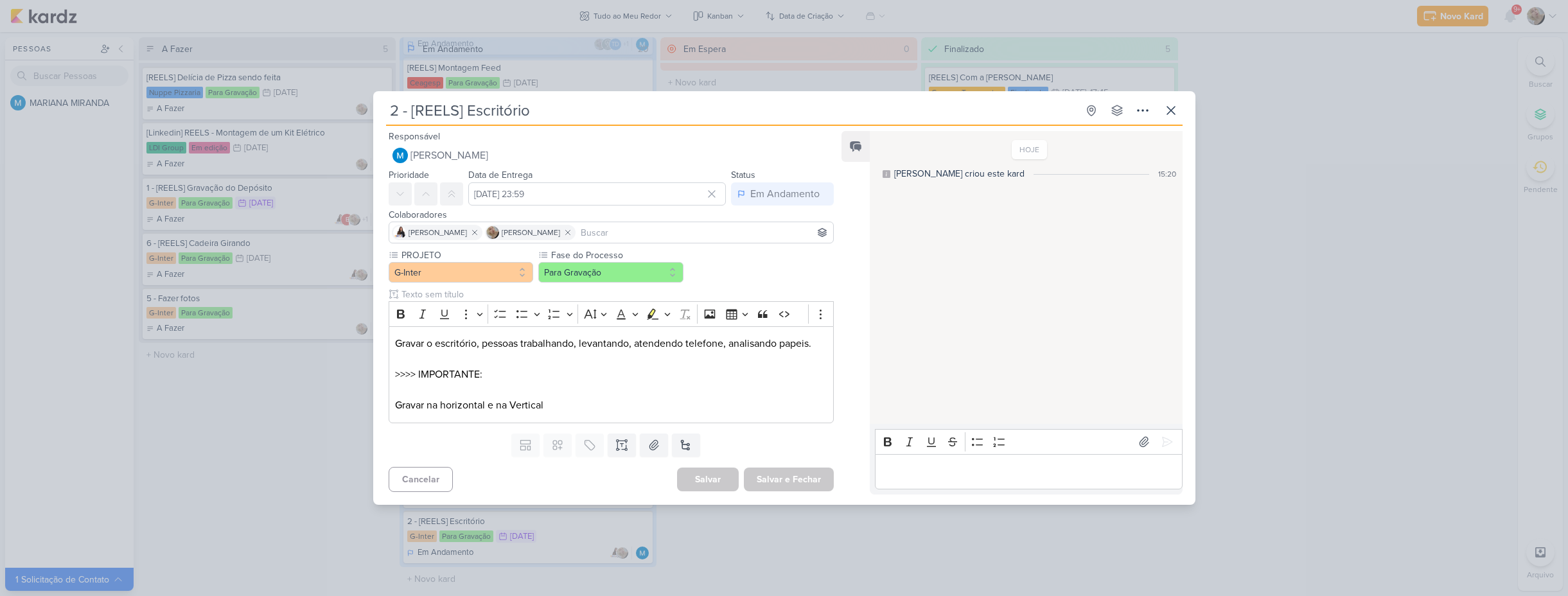
click at [241, 412] on div "2 - [REELS] Escritório Criado por MARIANA" at bounding box center [784, 298] width 1568 height 596
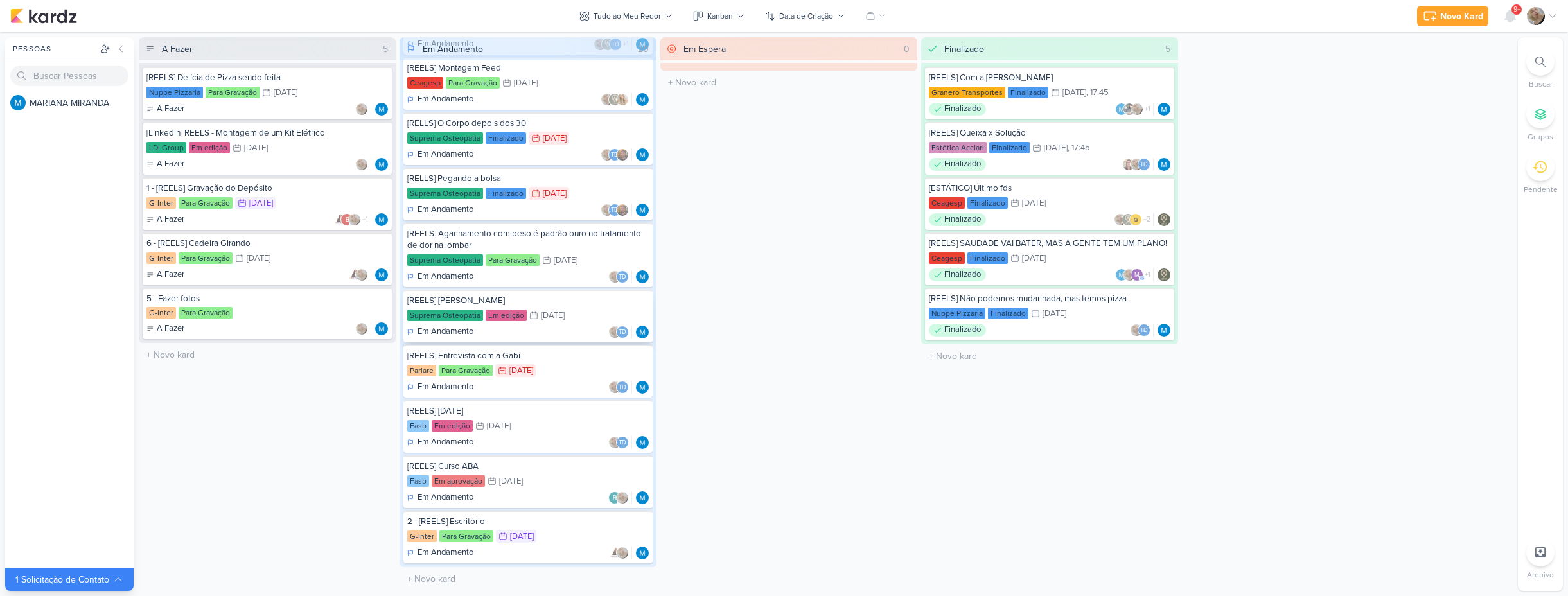
click at [511, 312] on div "Em edição" at bounding box center [506, 315] width 41 height 12
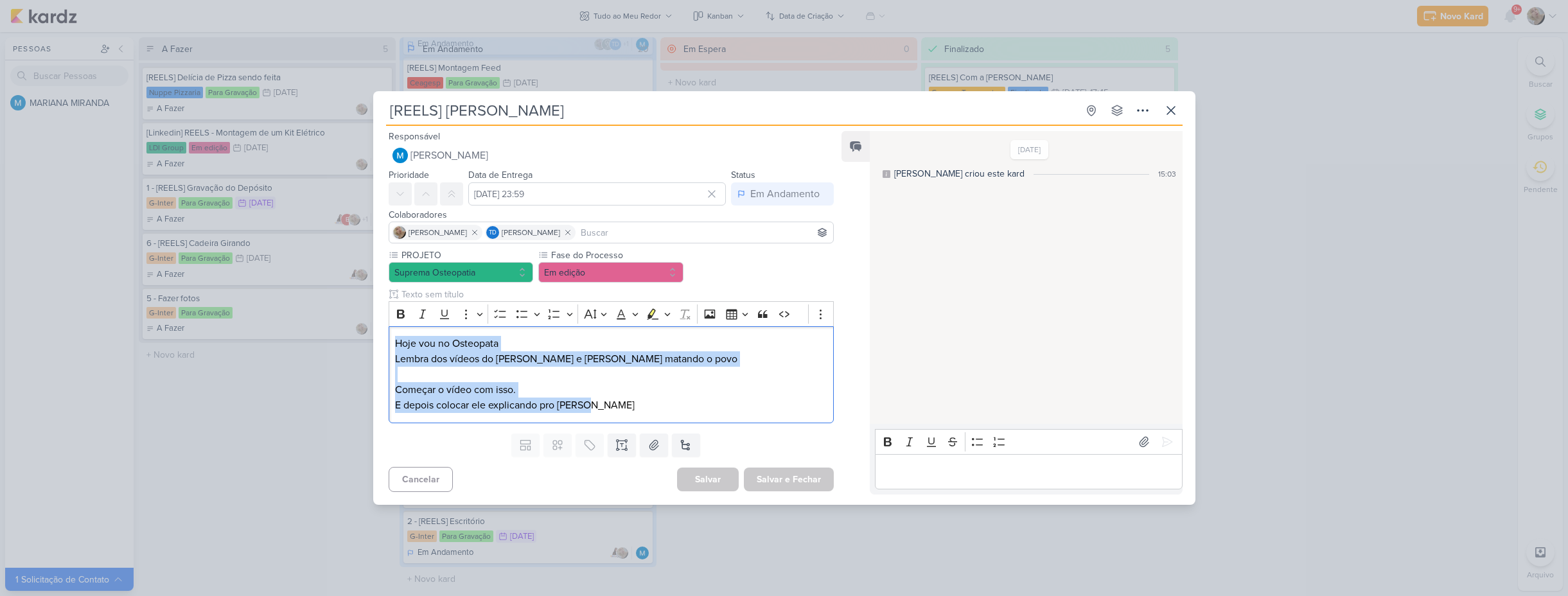
drag, startPoint x: 599, startPoint y: 410, endPoint x: 387, endPoint y: 328, distance: 227.3
click at [387, 328] on div "PROJETO Suprema Osteopatia Fase do Processo" at bounding box center [606, 338] width 466 height 179
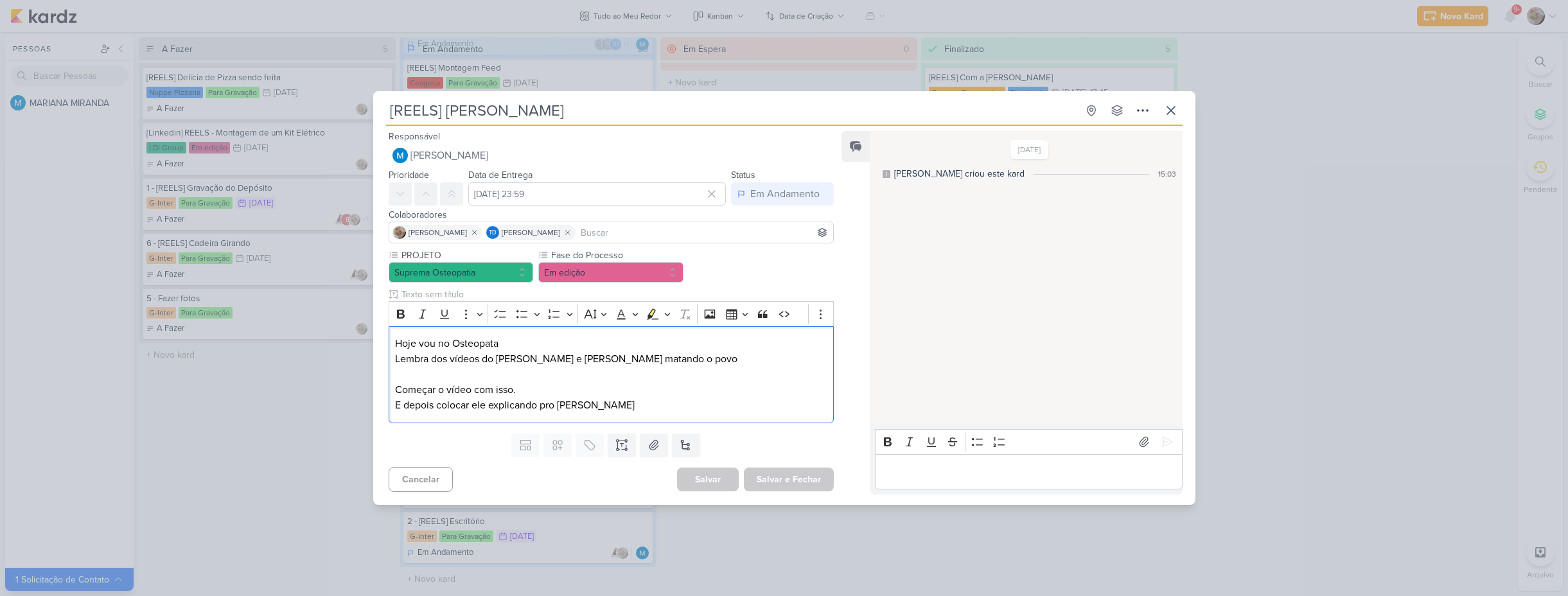
click at [256, 416] on div "[REELS] [PERSON_NAME] Criado por MARIANA" at bounding box center [784, 298] width 1568 height 596
